Goal: Information Seeking & Learning: Learn about a topic

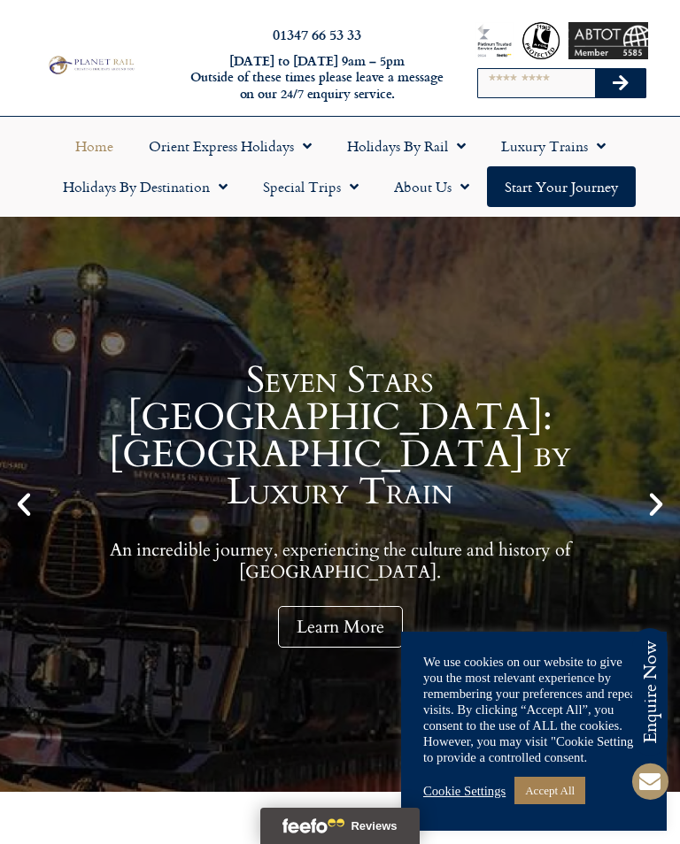
click at [420, 143] on link "Holidays by Rail" at bounding box center [406, 146] width 154 height 41
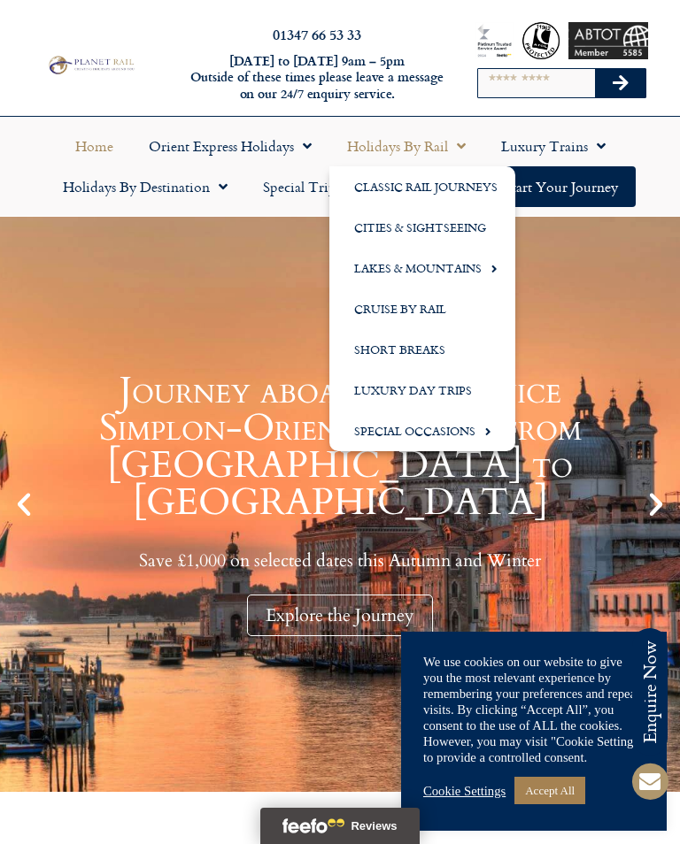
click at [476, 269] on link "Lakes & Mountains" at bounding box center [422, 268] width 186 height 41
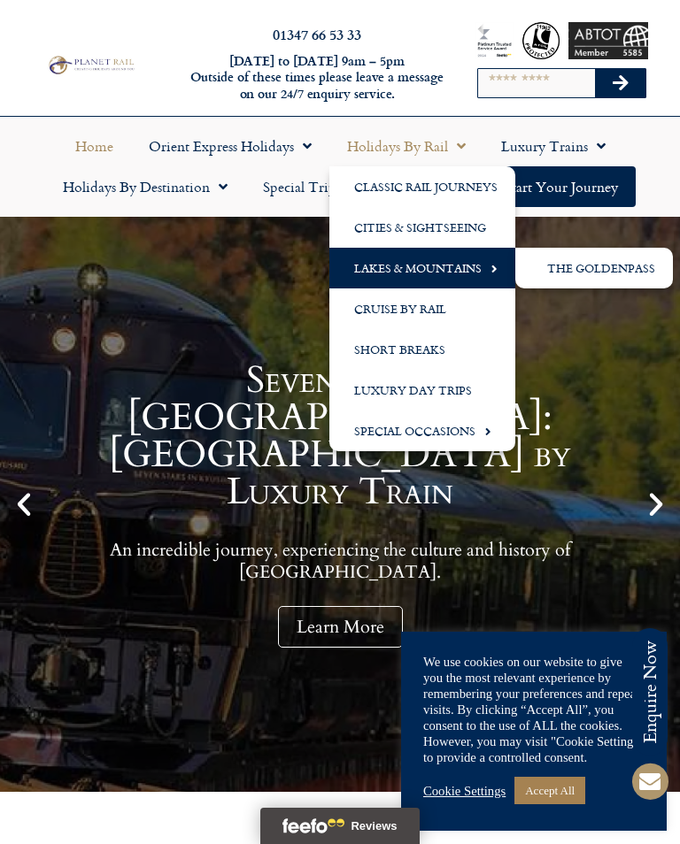
click at [468, 141] on link "Holidays by Rail" at bounding box center [406, 146] width 154 height 41
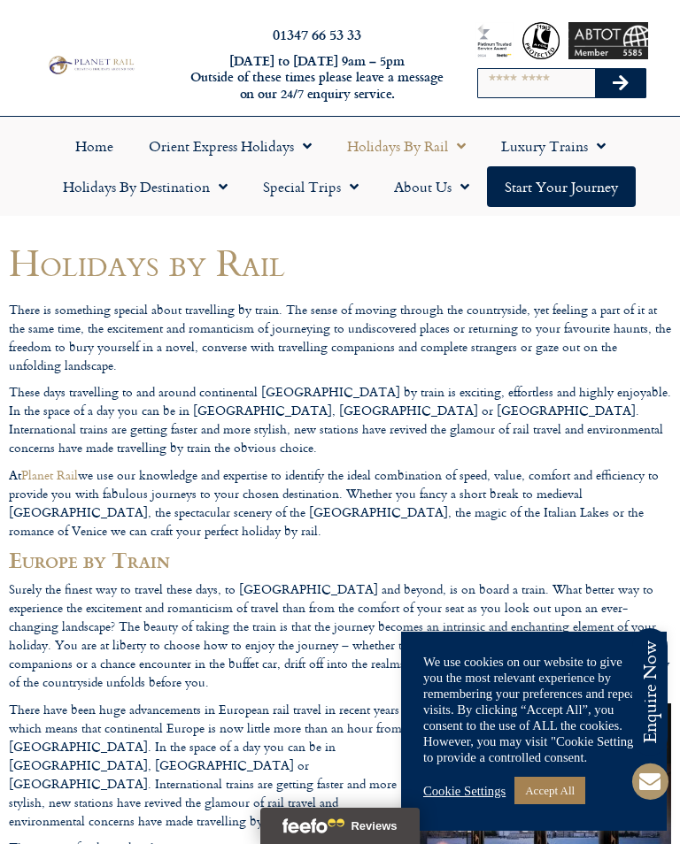
click at [148, 189] on link "Holidays by Destination" at bounding box center [145, 186] width 200 height 41
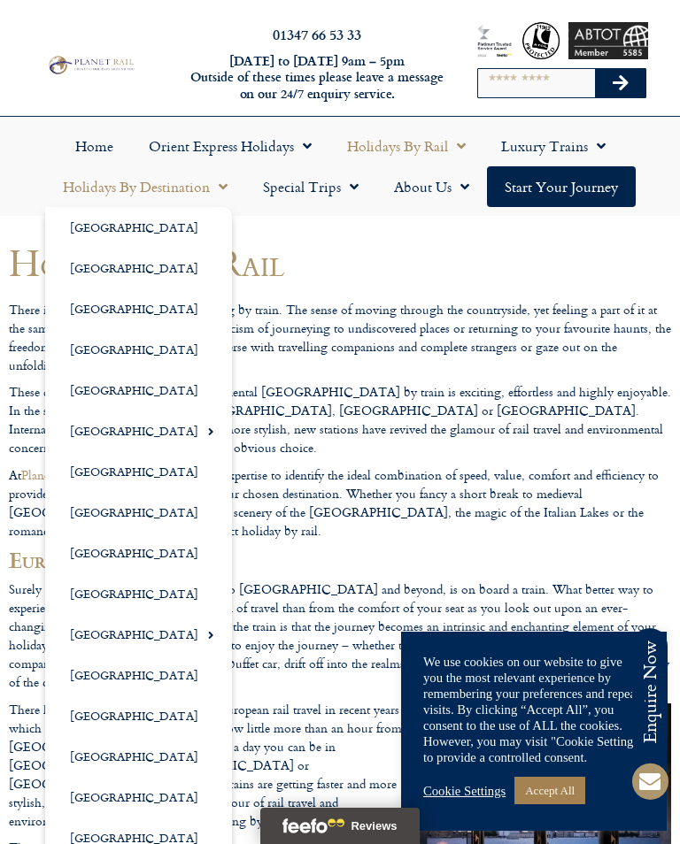
click at [221, 183] on span "Menu" at bounding box center [219, 187] width 18 height 32
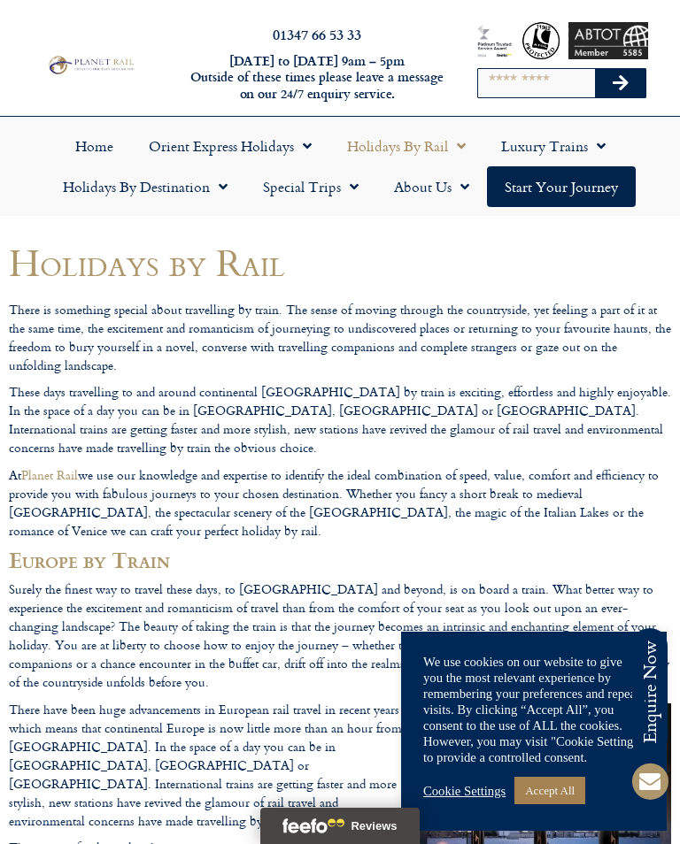
click at [189, 190] on link "Holidays by Destination" at bounding box center [145, 186] width 200 height 41
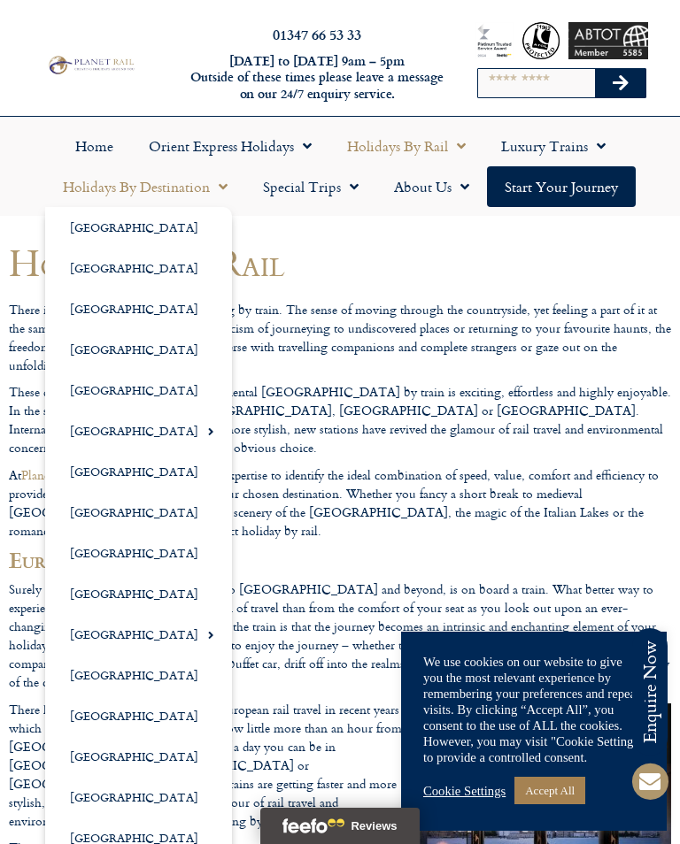
click at [198, 436] on span "Menu" at bounding box center [206, 431] width 16 height 29
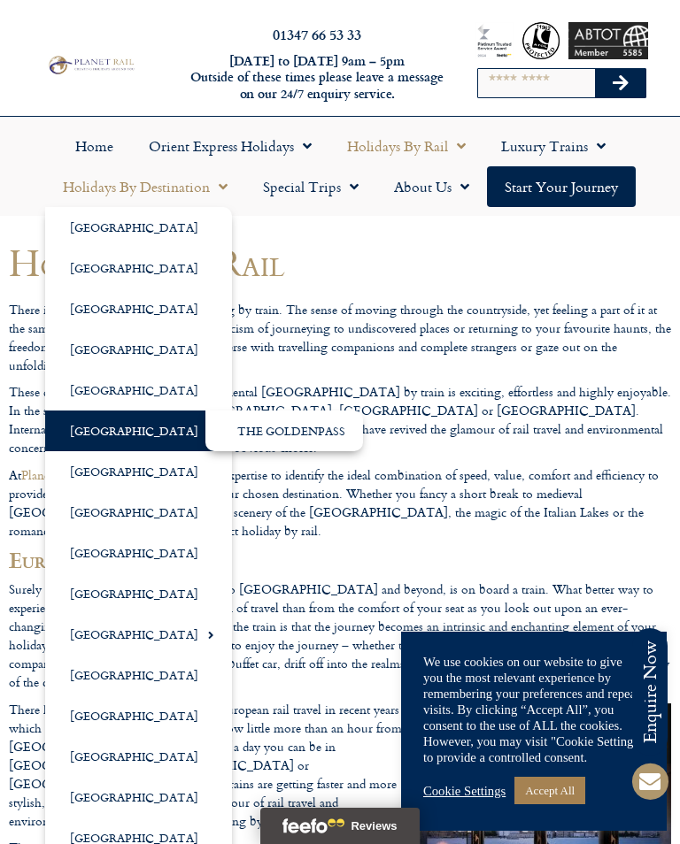
click at [198, 425] on span "Menu" at bounding box center [206, 431] width 16 height 29
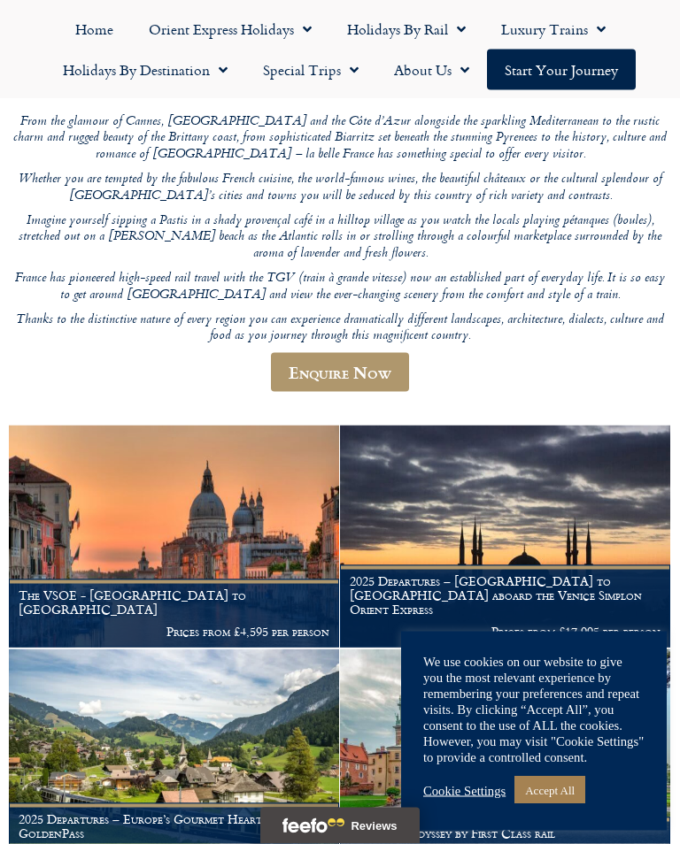
scroll to position [195, 0]
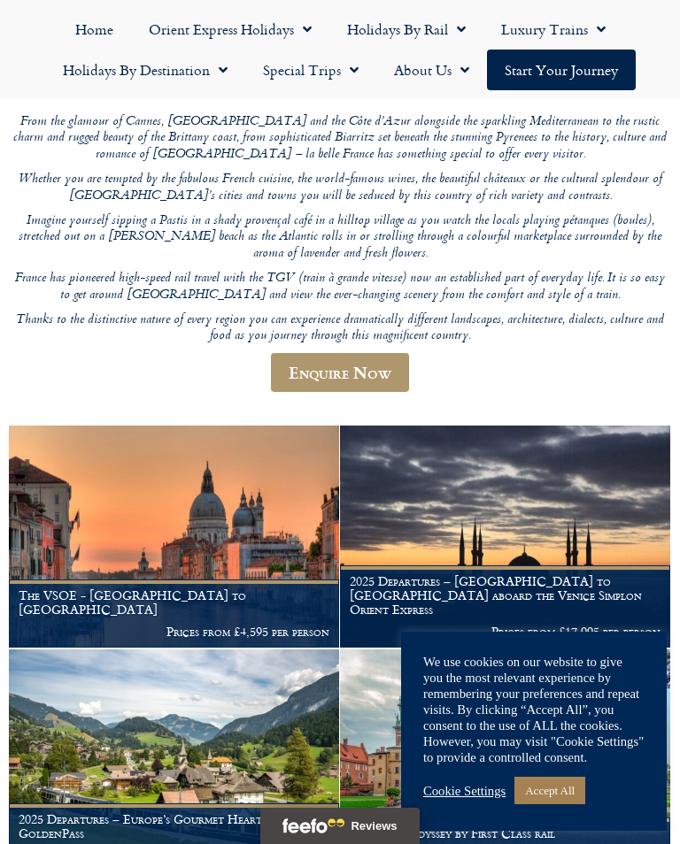
click at [566, 804] on link "Accept All" at bounding box center [549, 790] width 71 height 27
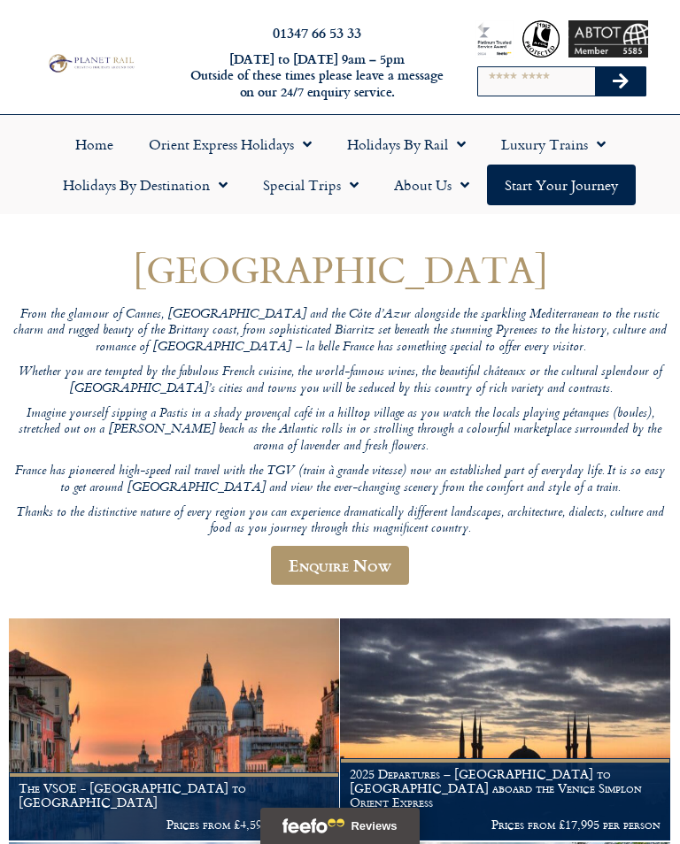
scroll to position [0, 0]
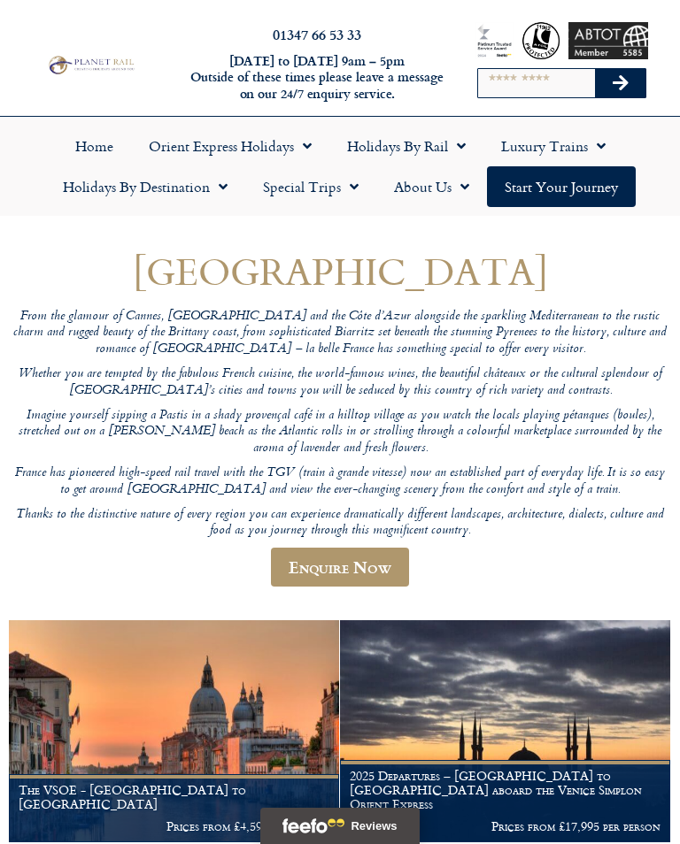
click at [93, 144] on link "Home" at bounding box center [94, 146] width 73 height 41
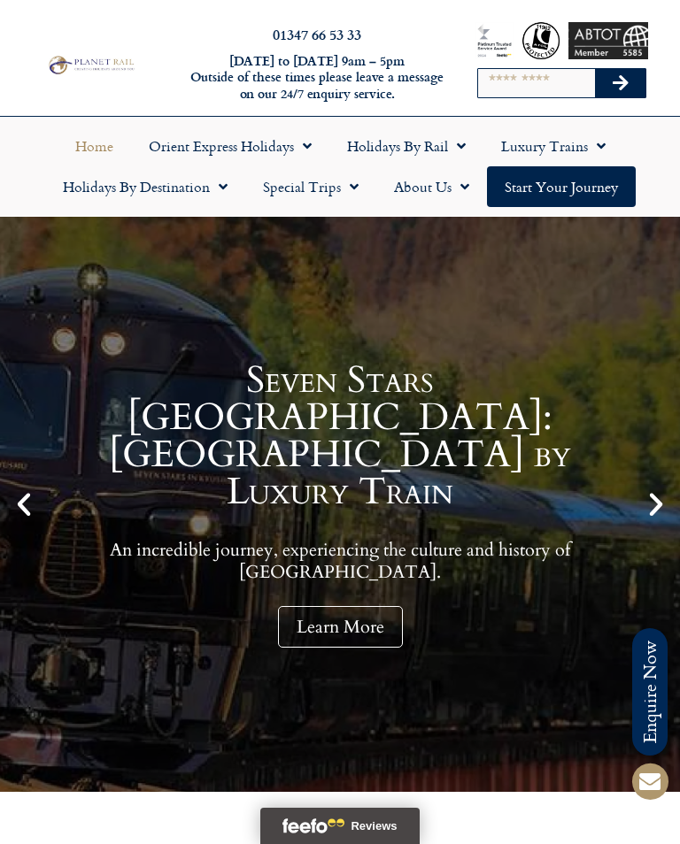
click at [179, 184] on link "Holidays by Destination" at bounding box center [145, 186] width 200 height 41
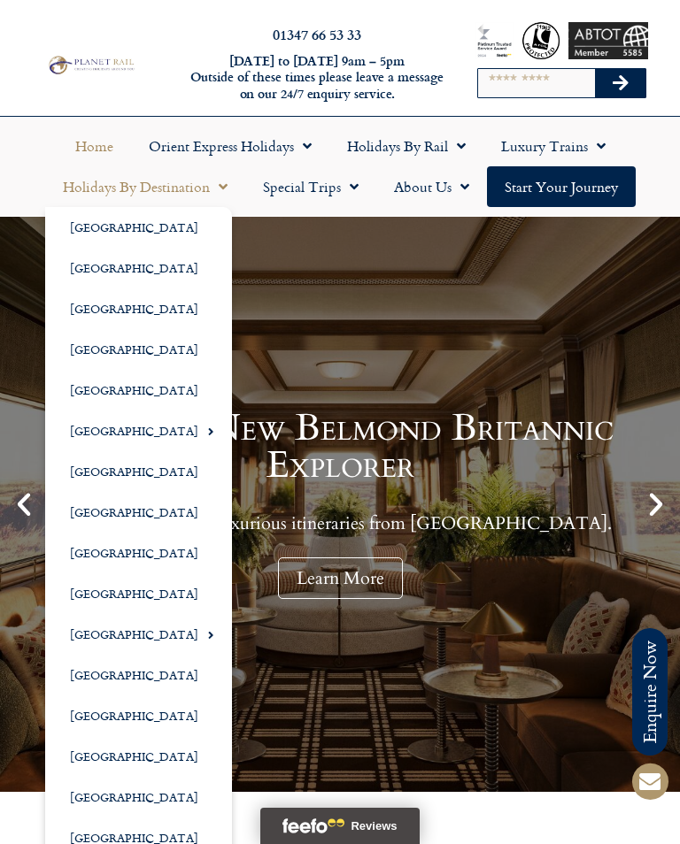
click at [111, 465] on link "[GEOGRAPHIC_DATA]" at bounding box center [138, 471] width 187 height 41
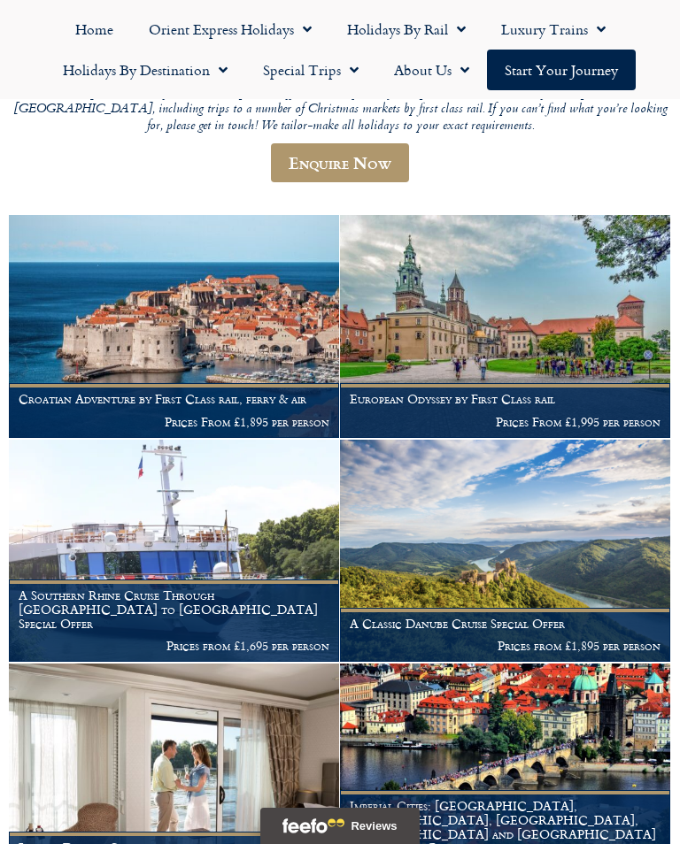
scroll to position [227, 0]
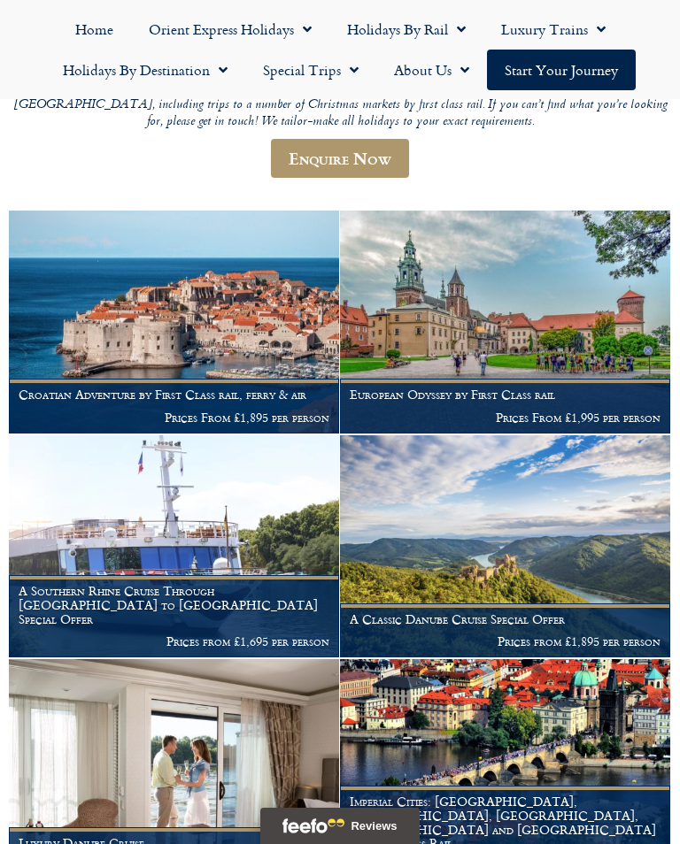
click at [486, 334] on img at bounding box center [505, 322] width 330 height 222
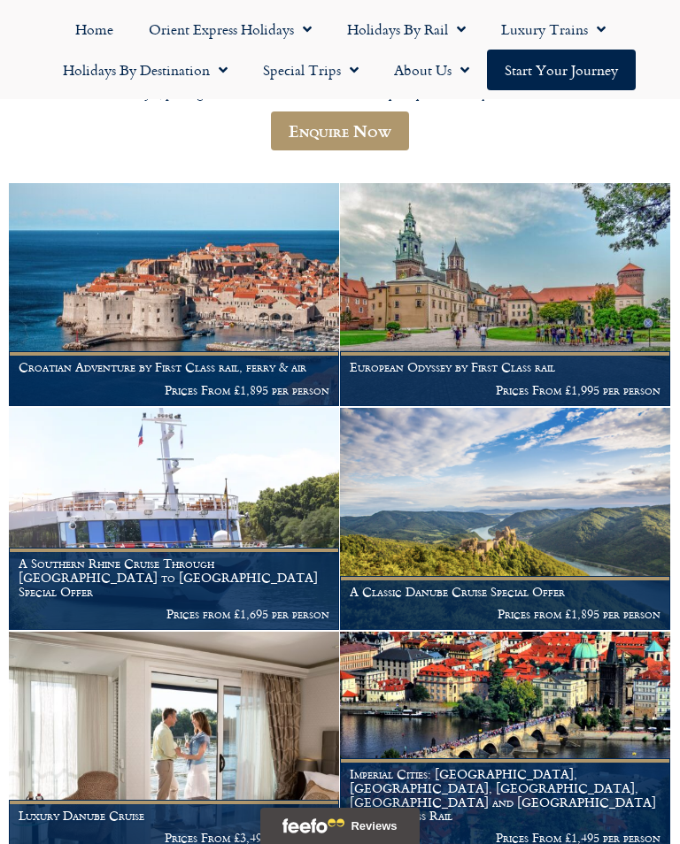
click at [633, 643] on img at bounding box center [505, 743] width 330 height 222
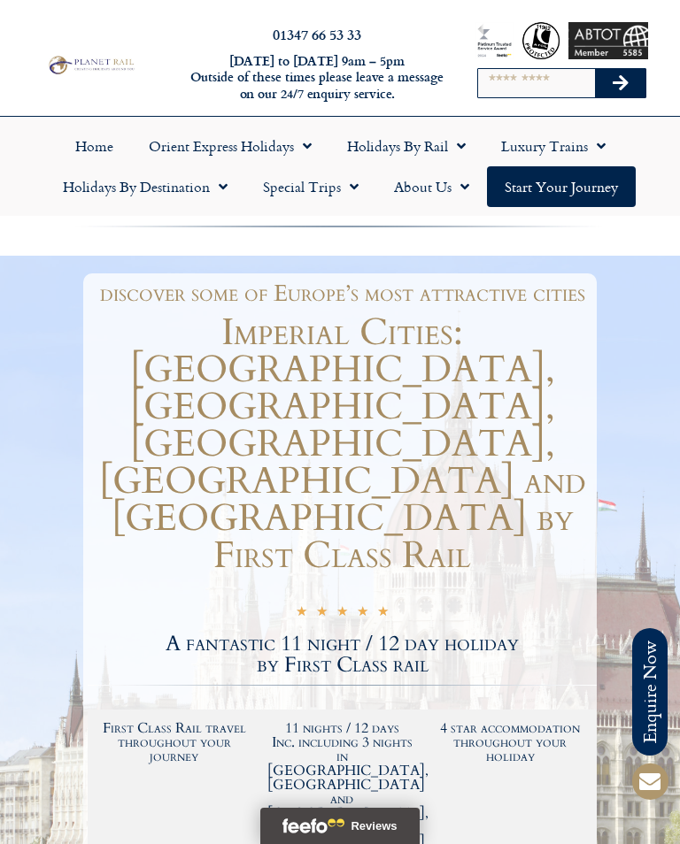
click at [190, 194] on link "Holidays by Destination" at bounding box center [145, 186] width 200 height 41
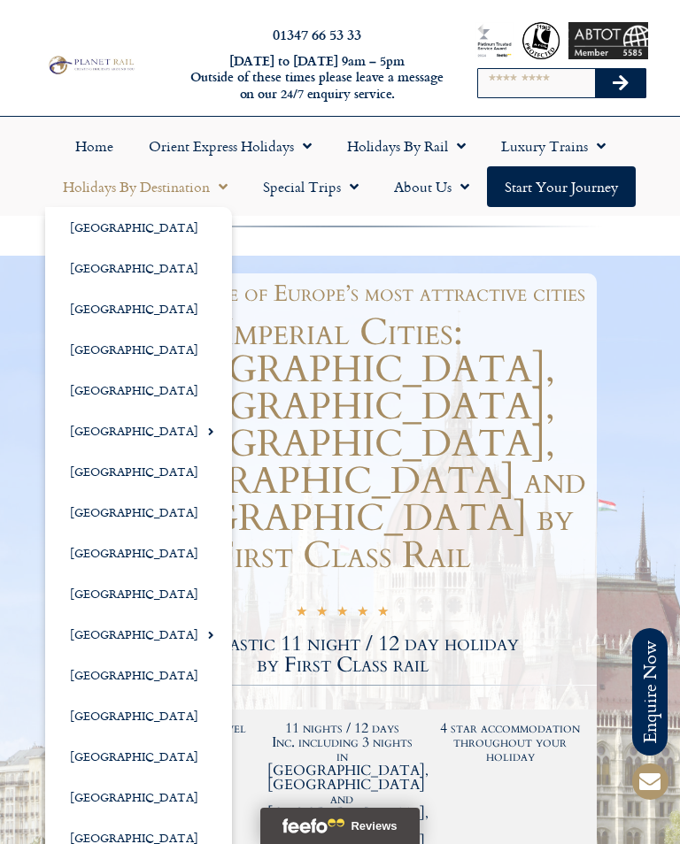
click at [115, 467] on link "[GEOGRAPHIC_DATA]" at bounding box center [138, 471] width 187 height 41
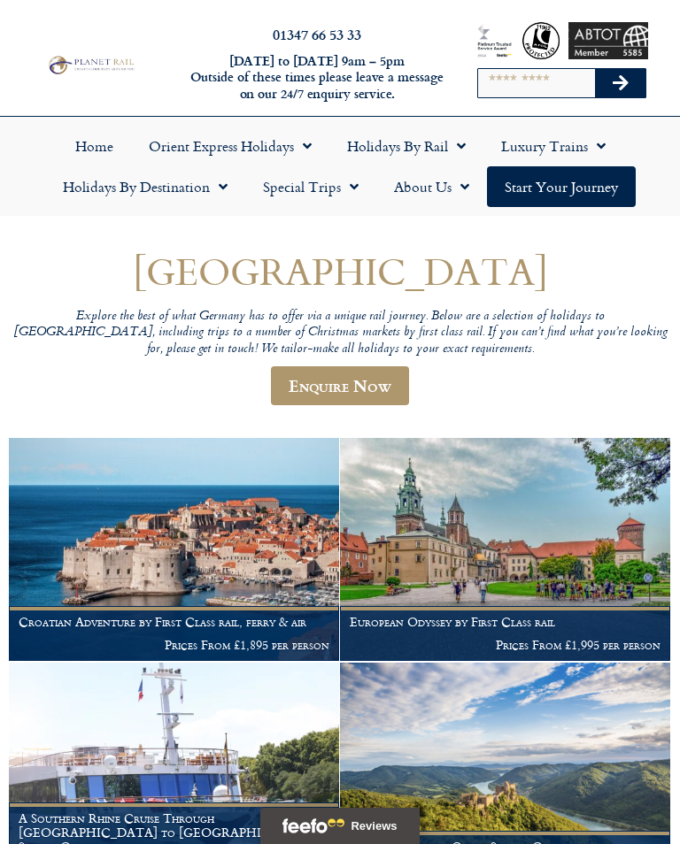
click at [436, 143] on link "Holidays by Rail" at bounding box center [406, 146] width 154 height 41
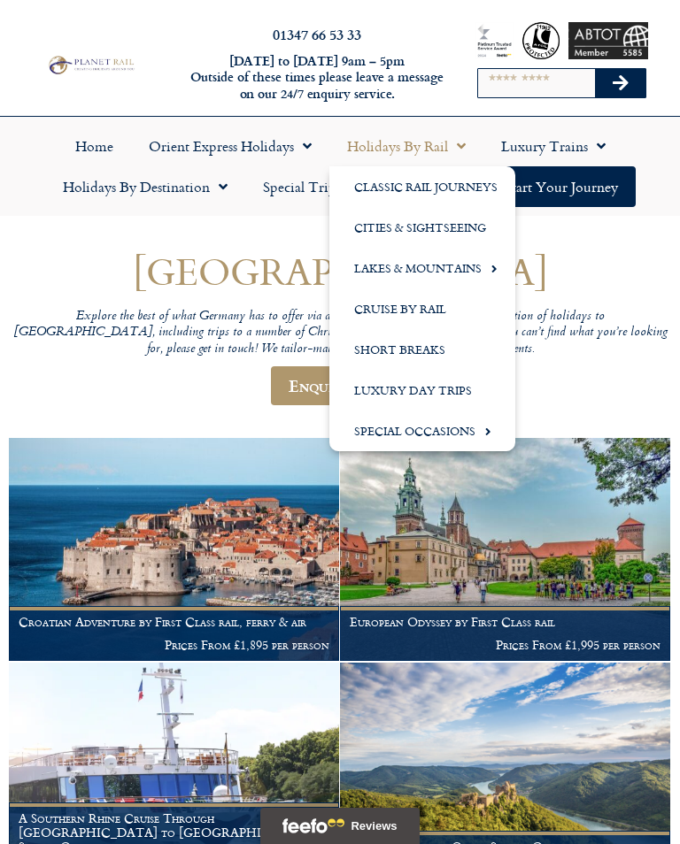
click at [408, 350] on link "Short Breaks" at bounding box center [422, 349] width 186 height 41
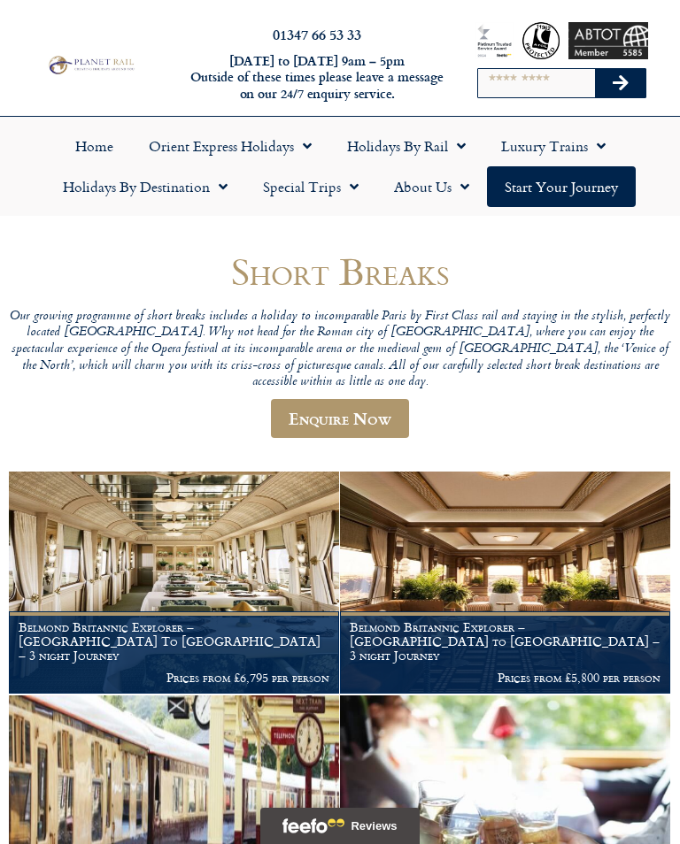
click at [214, 184] on span "Menu" at bounding box center [219, 187] width 18 height 32
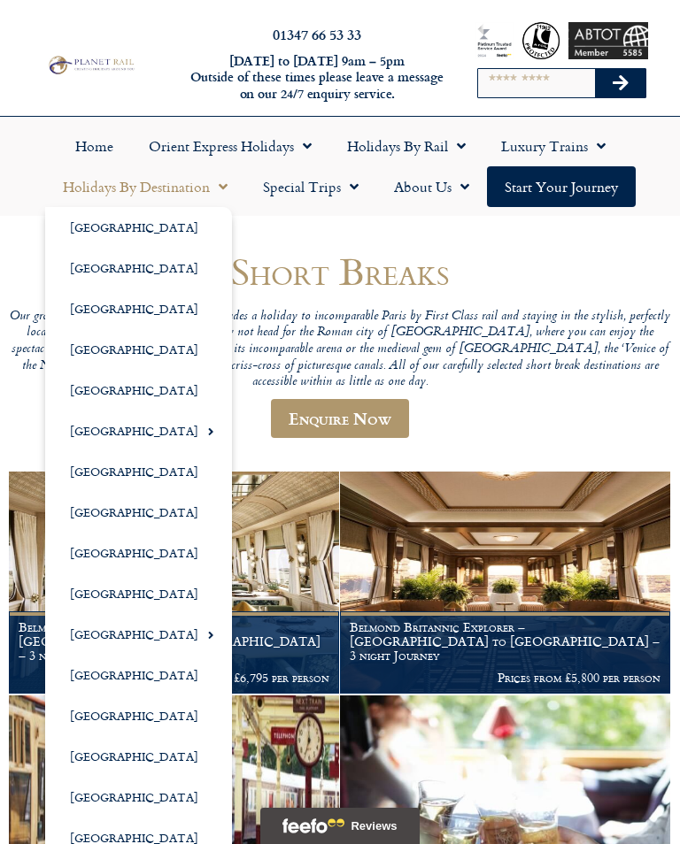
click at [110, 467] on link "[GEOGRAPHIC_DATA]" at bounding box center [138, 471] width 187 height 41
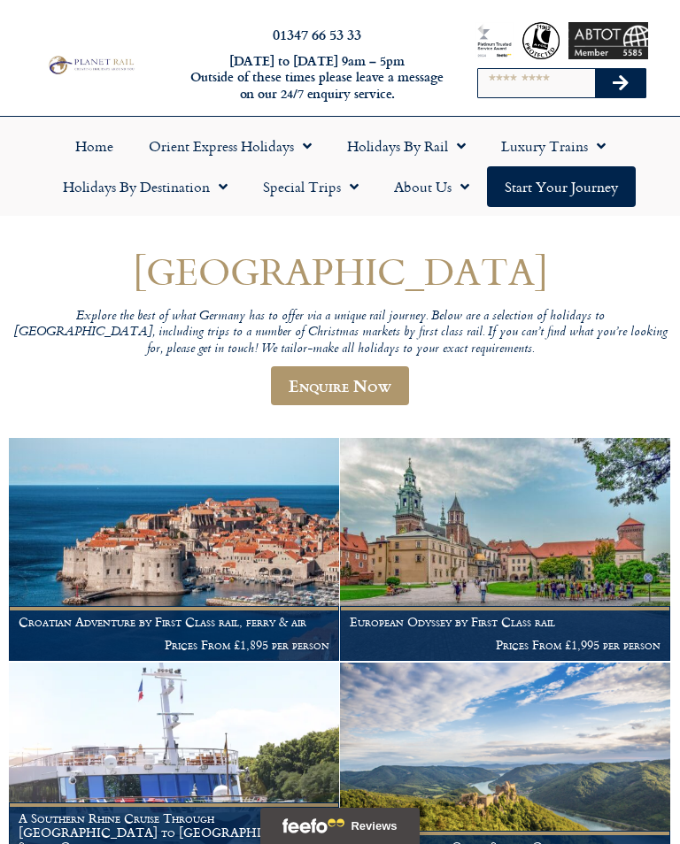
click at [495, 81] on input "Search" at bounding box center [536, 83] width 116 height 28
type input "******"
click at [631, 77] on button "Search" at bounding box center [620, 83] width 51 height 28
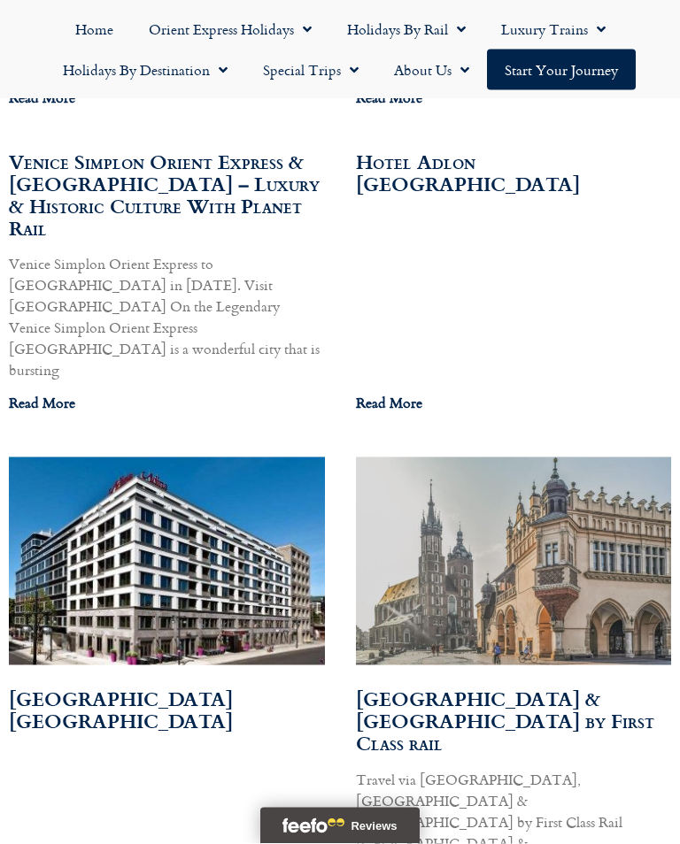
scroll to position [1312, 0]
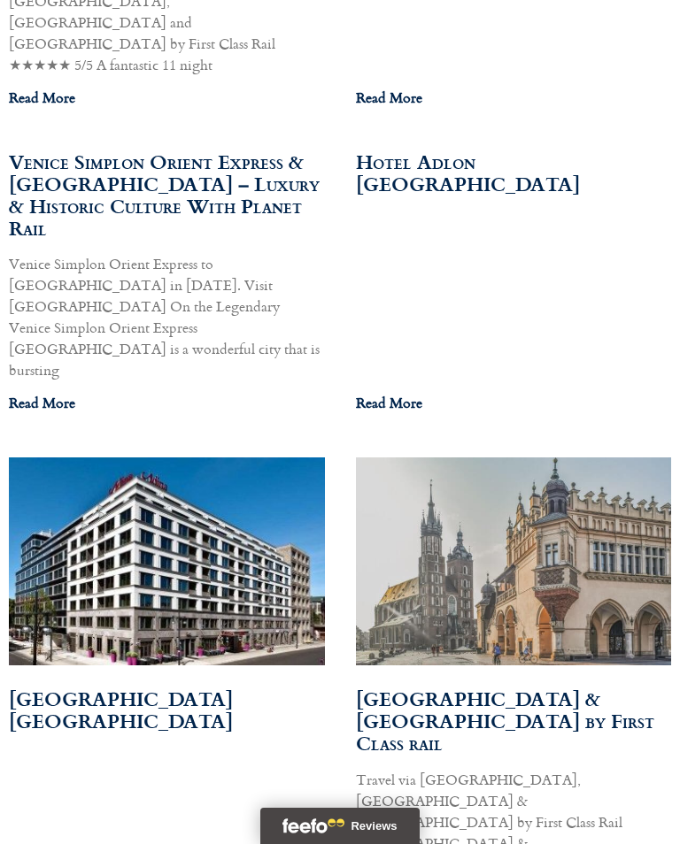
scroll to position [1340, 0]
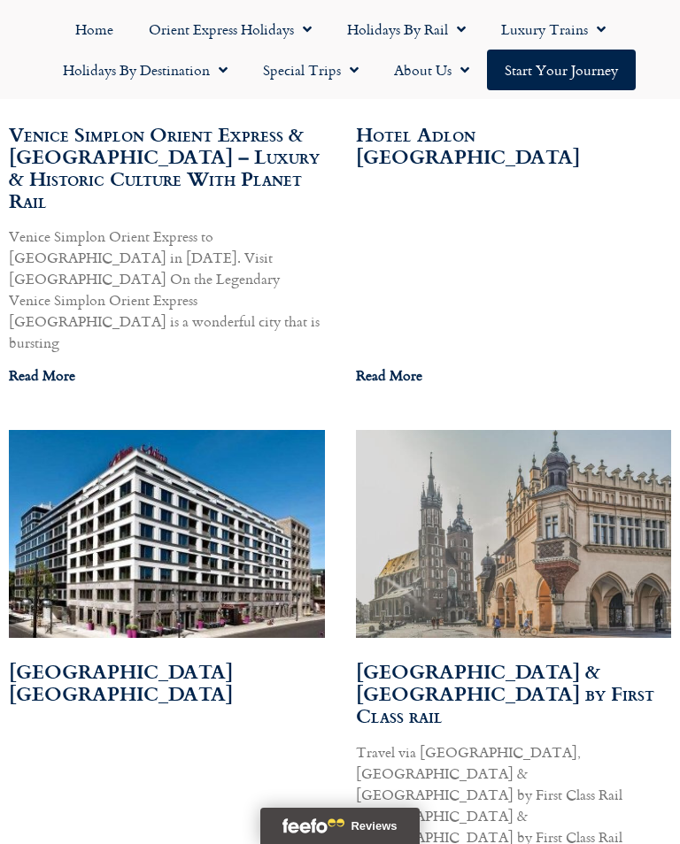
click at [180, 429] on img at bounding box center [165, 534] width 393 height 211
